Goal: Find specific page/section: Find specific page/section

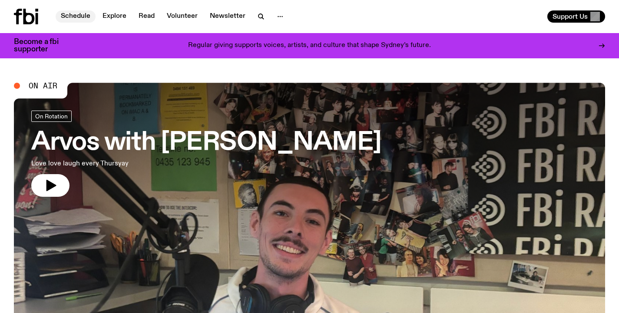
click at [75, 17] on link "Schedule" at bounding box center [76, 16] width 40 height 12
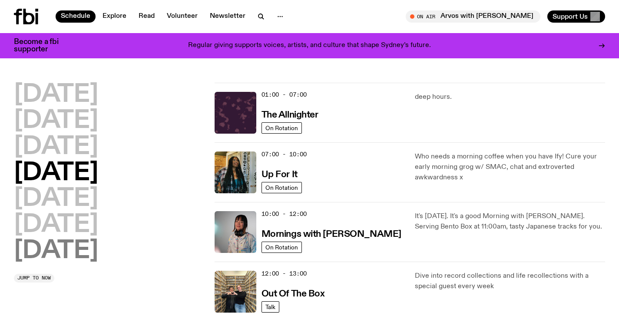
click at [74, 250] on h2 "[DATE]" at bounding box center [56, 251] width 84 height 24
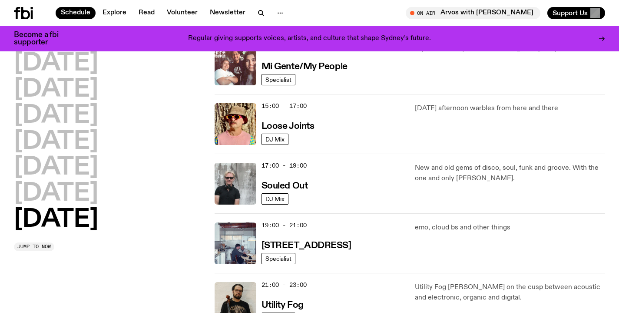
scroll to position [451, 0]
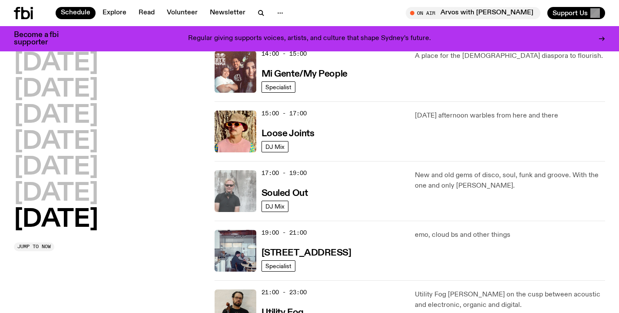
click at [240, 193] on img at bounding box center [236, 191] width 42 height 42
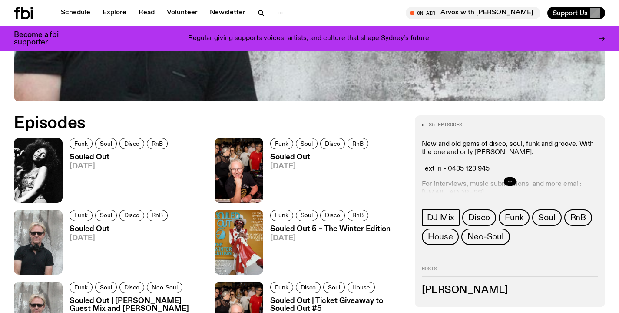
scroll to position [353, 0]
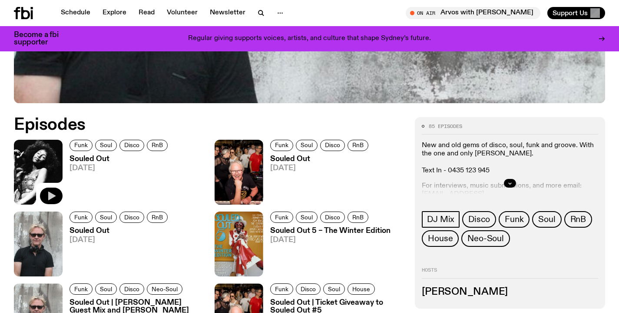
click at [51, 197] on icon "button" at bounding box center [51, 195] width 7 height 9
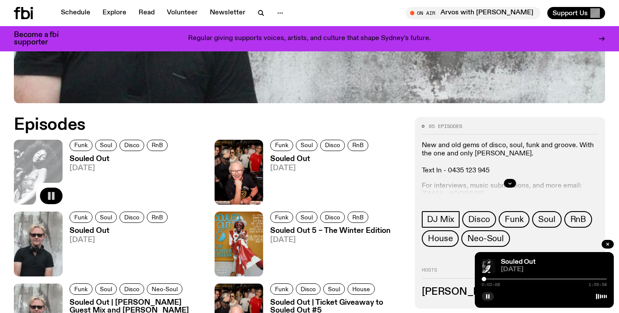
scroll to position [354, 0]
